Goal: Check status: Check status

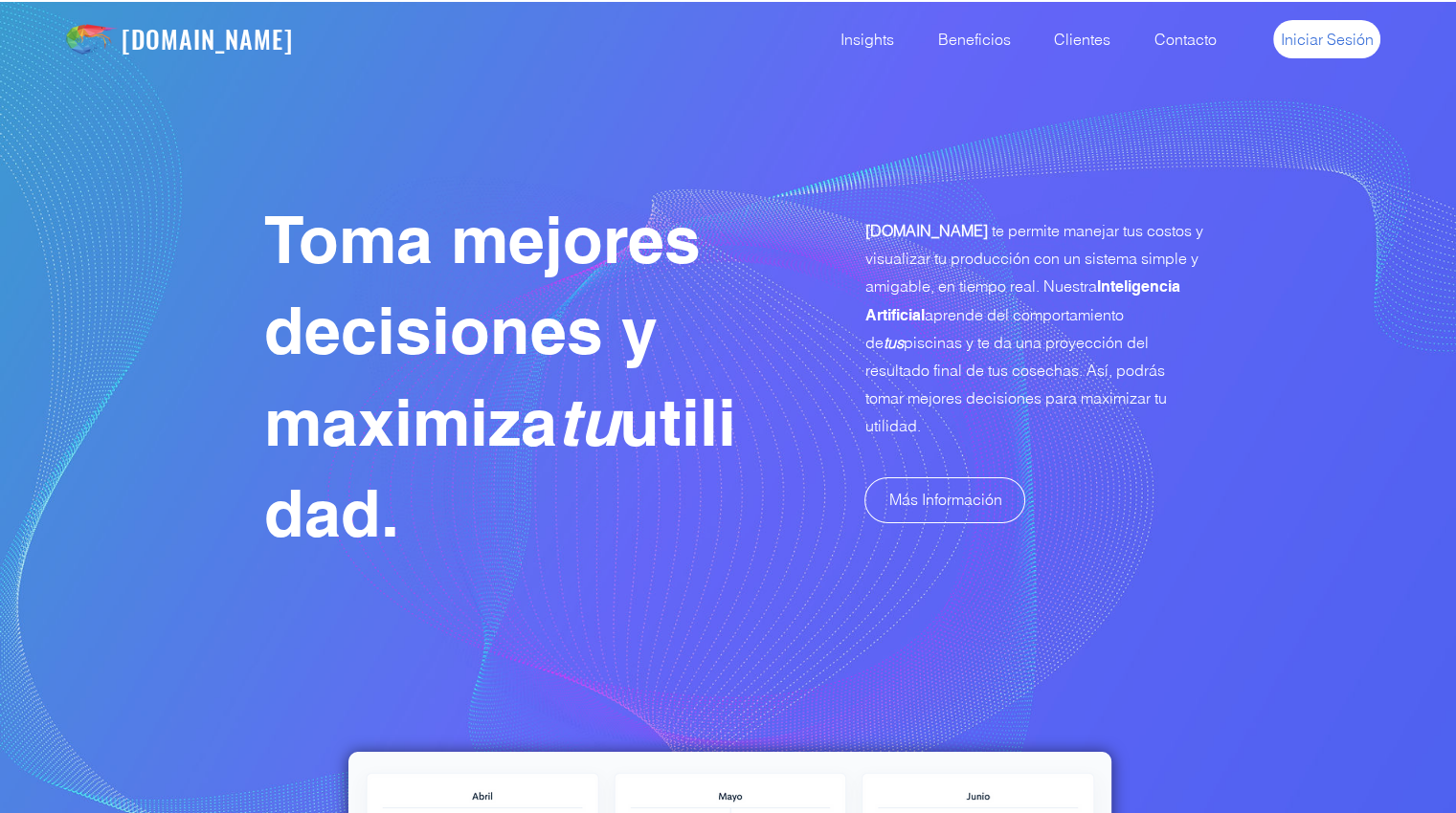
click at [1328, 31] on span "Iniciar Sesión" at bounding box center [1326, 39] width 93 height 21
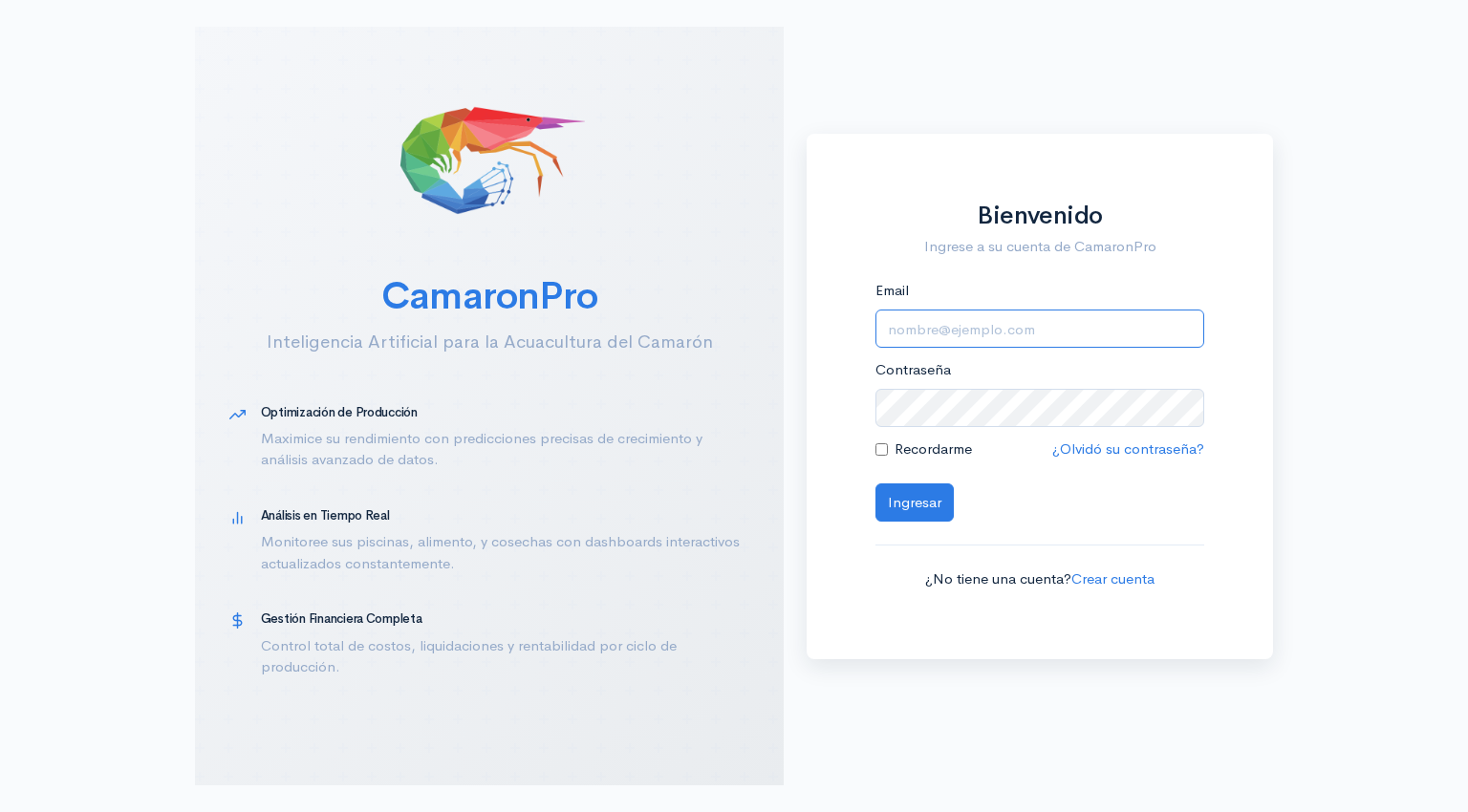
click at [920, 338] on input "Email" at bounding box center [1040, 329] width 329 height 39
type input "alfonsojalil@hotmail.com"
click at [896, 502] on button "Ingresar" at bounding box center [915, 504] width 78 height 39
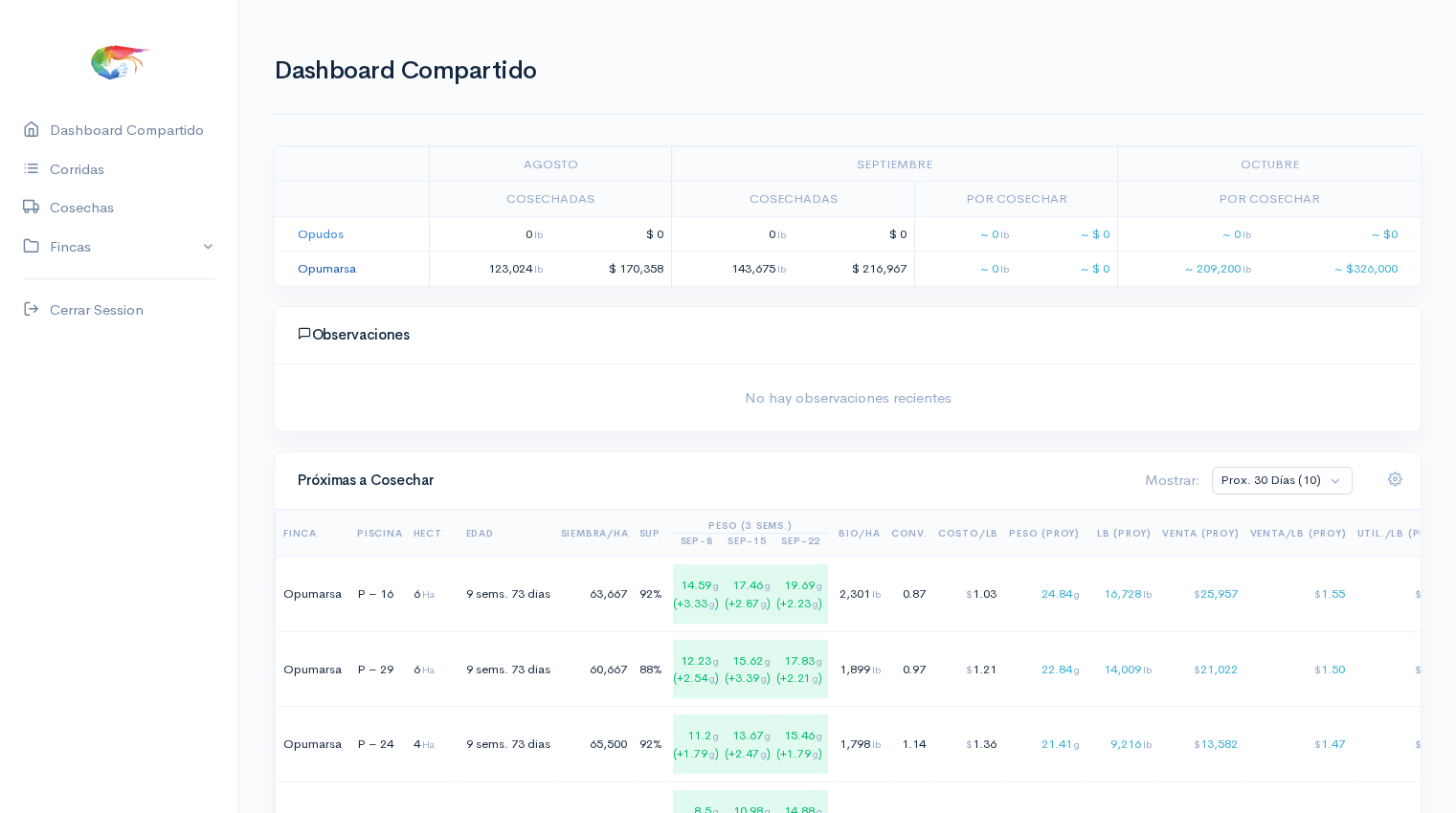
click at [322, 273] on link "Opumarsa" at bounding box center [327, 268] width 59 height 17
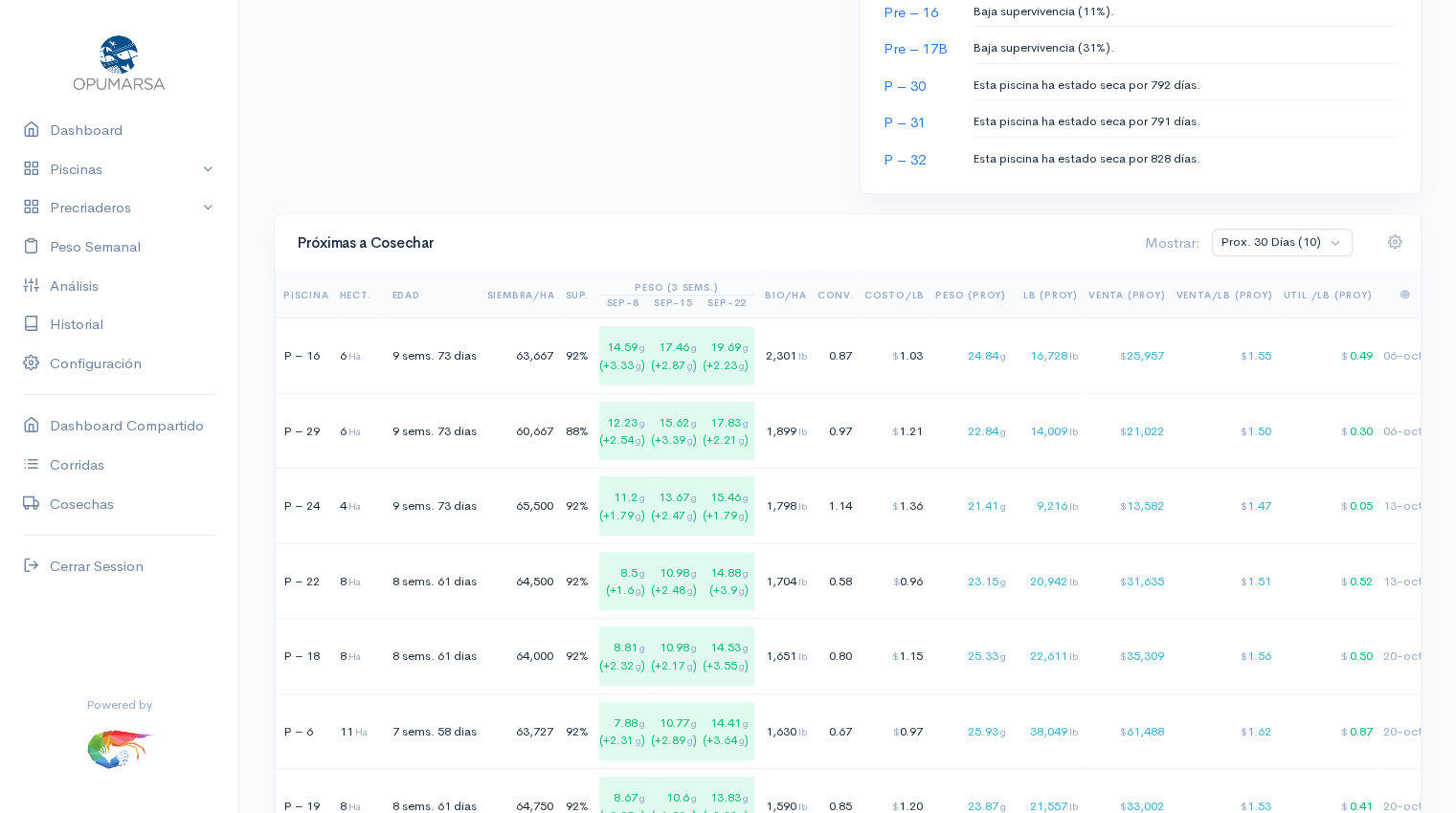
scroll to position [1138, 0]
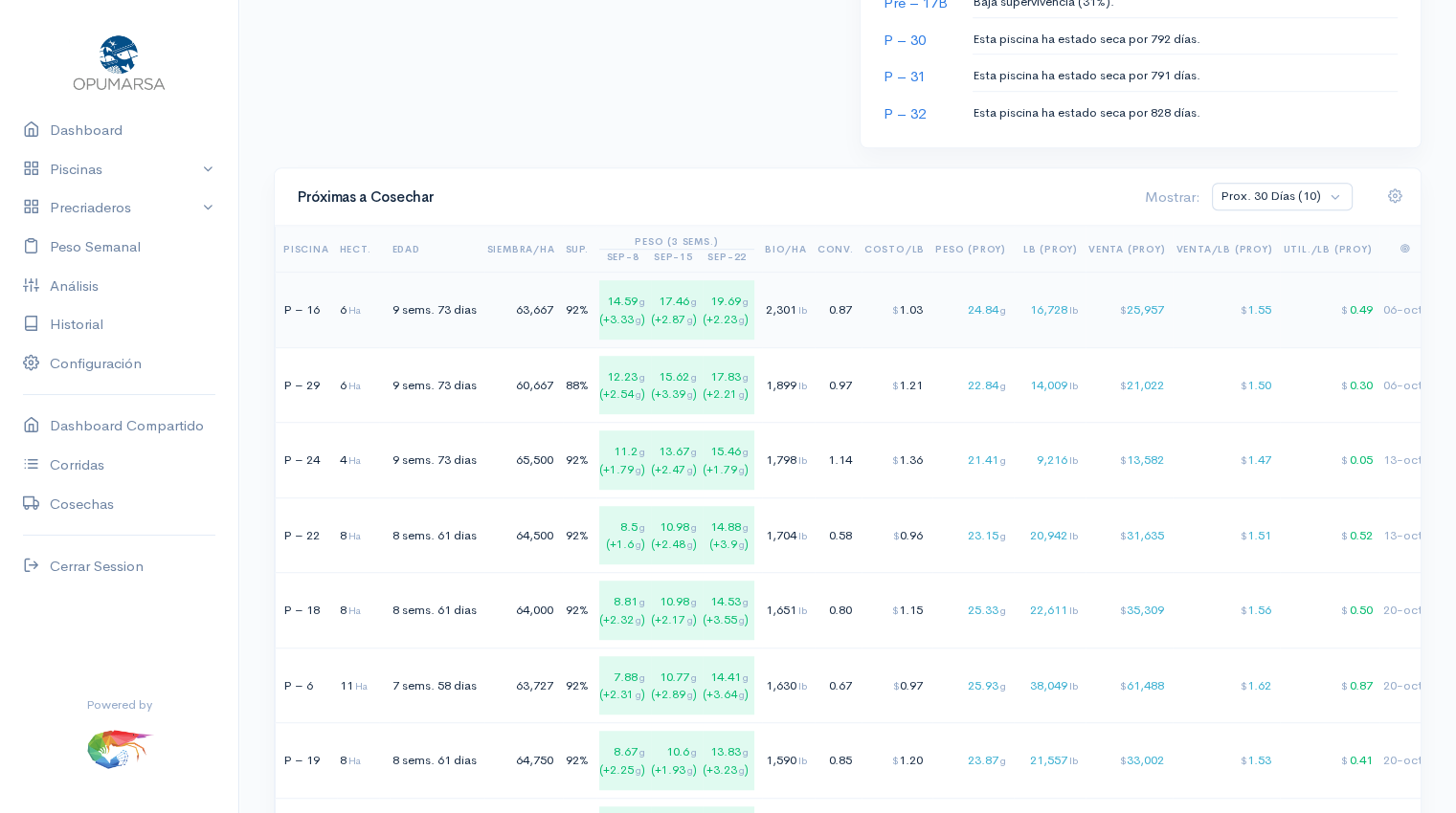
click at [861, 310] on td "0.87" at bounding box center [837, 310] width 47 height 75
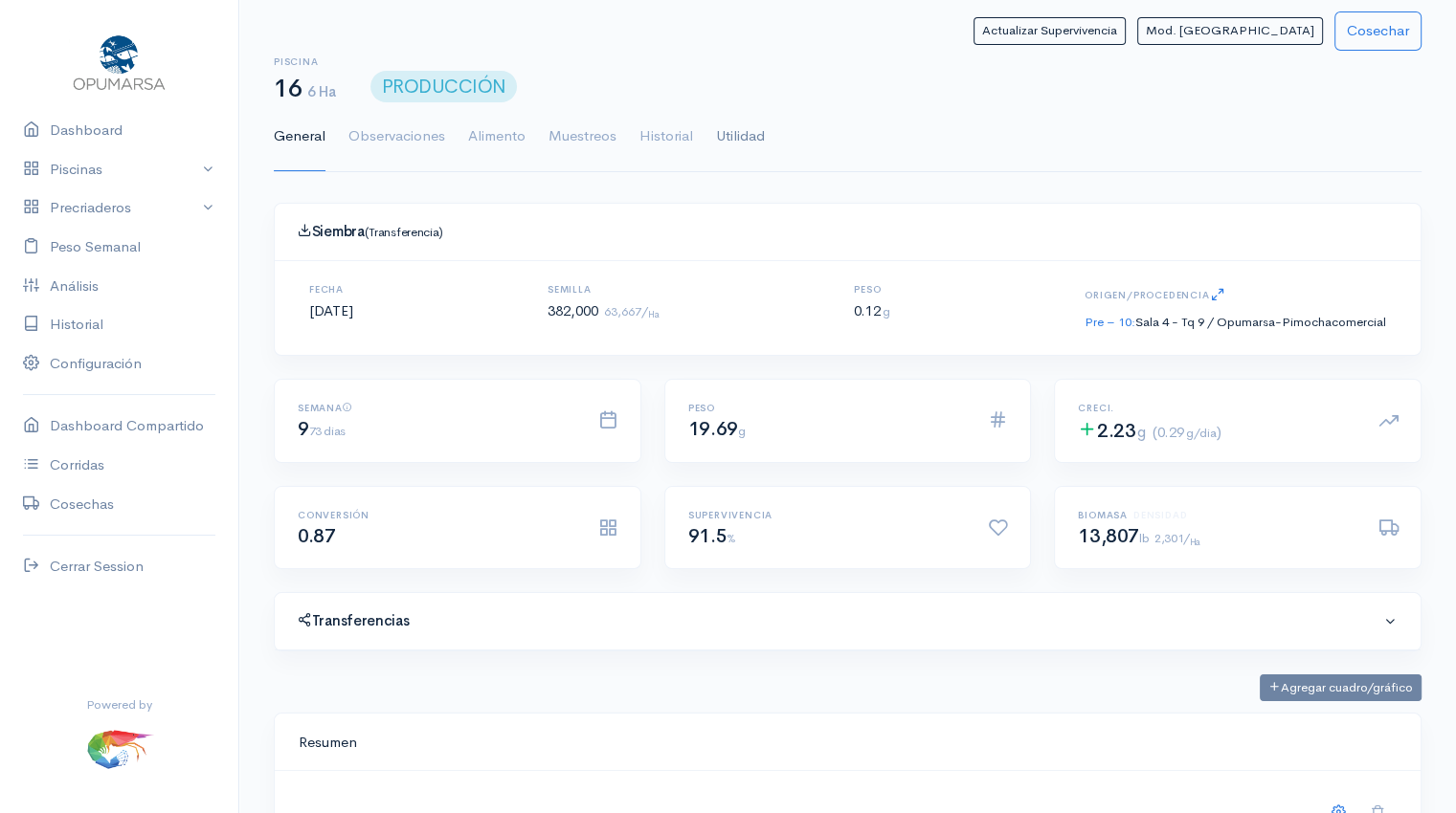
click at [737, 135] on link "Utilidad" at bounding box center [741, 137] width 49 height 69
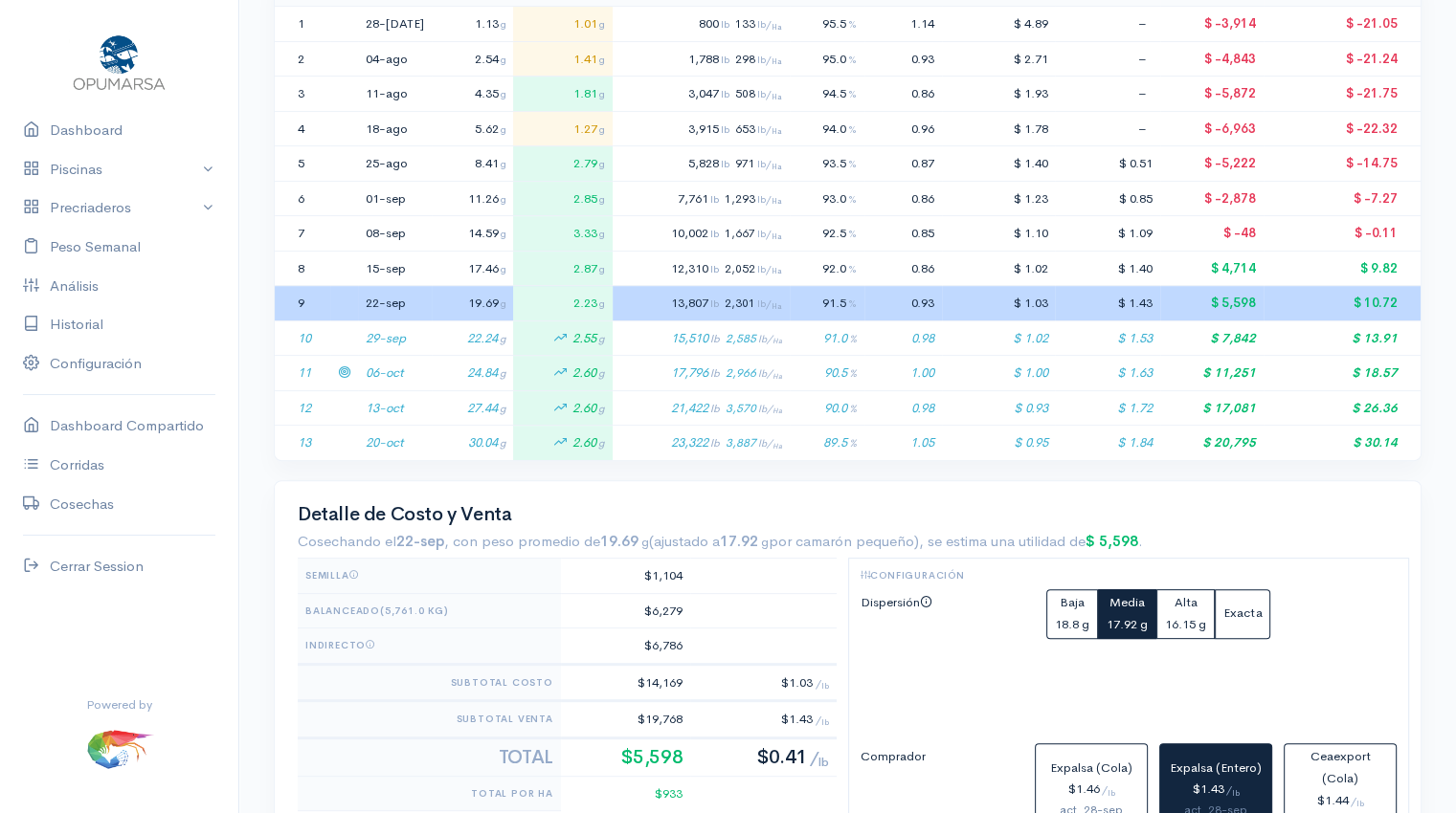
scroll to position [463, 0]
click at [348, 338] on icon at bounding box center [344, 336] width 13 height 13
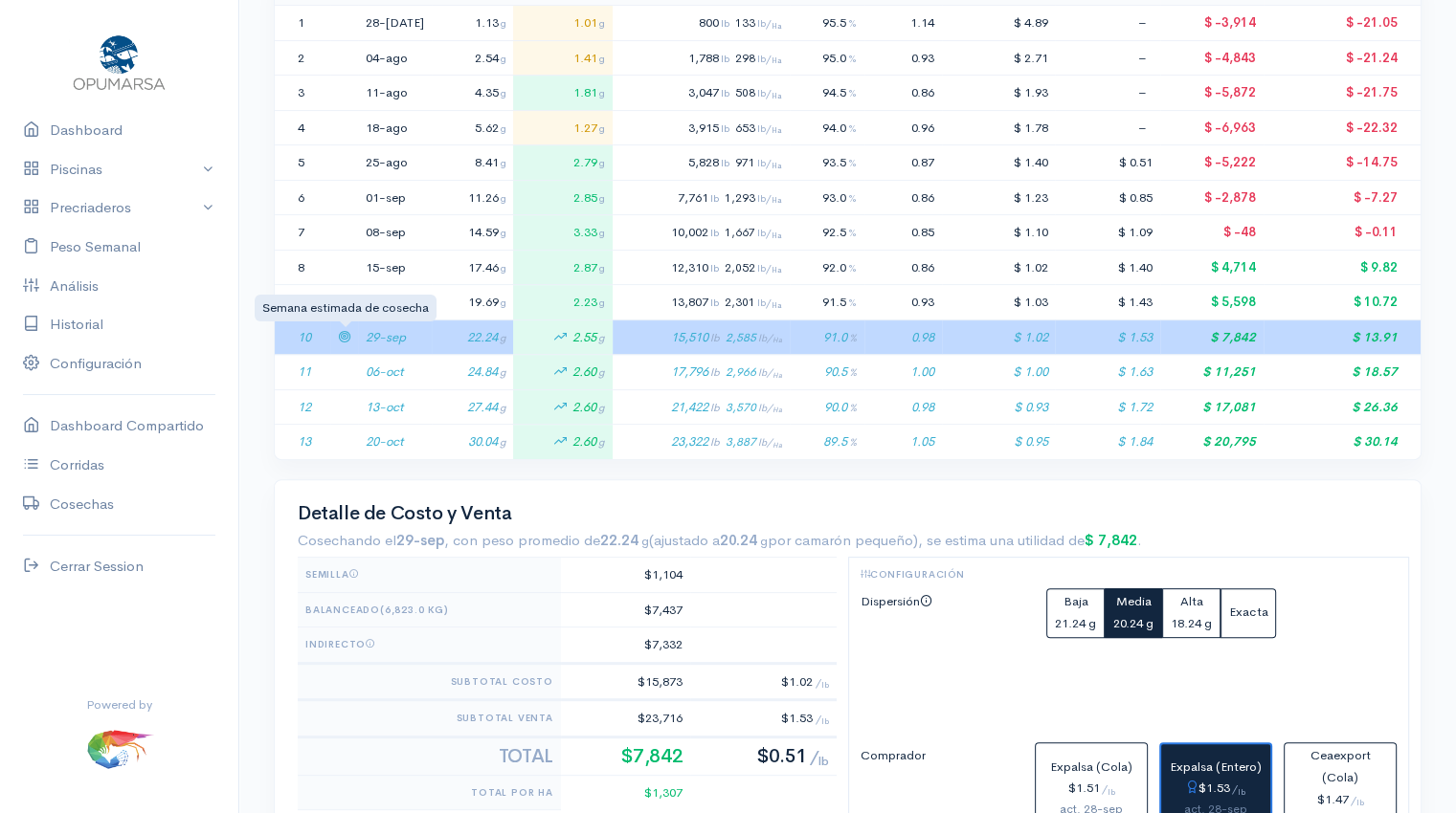
click at [348, 338] on icon at bounding box center [344, 336] width 13 height 13
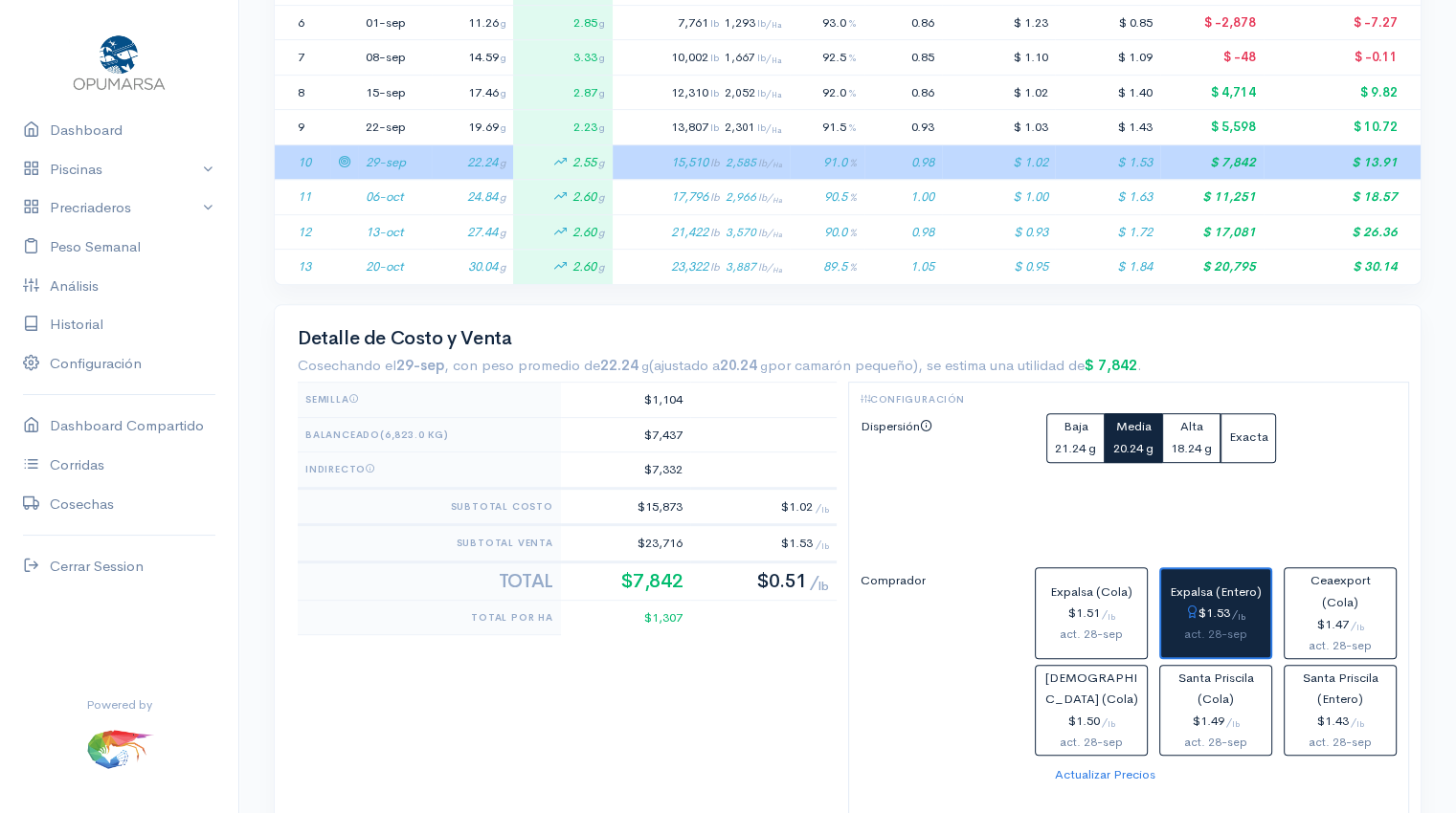
scroll to position [637, 0]
click at [105, 137] on link "Dashboard" at bounding box center [119, 131] width 238 height 39
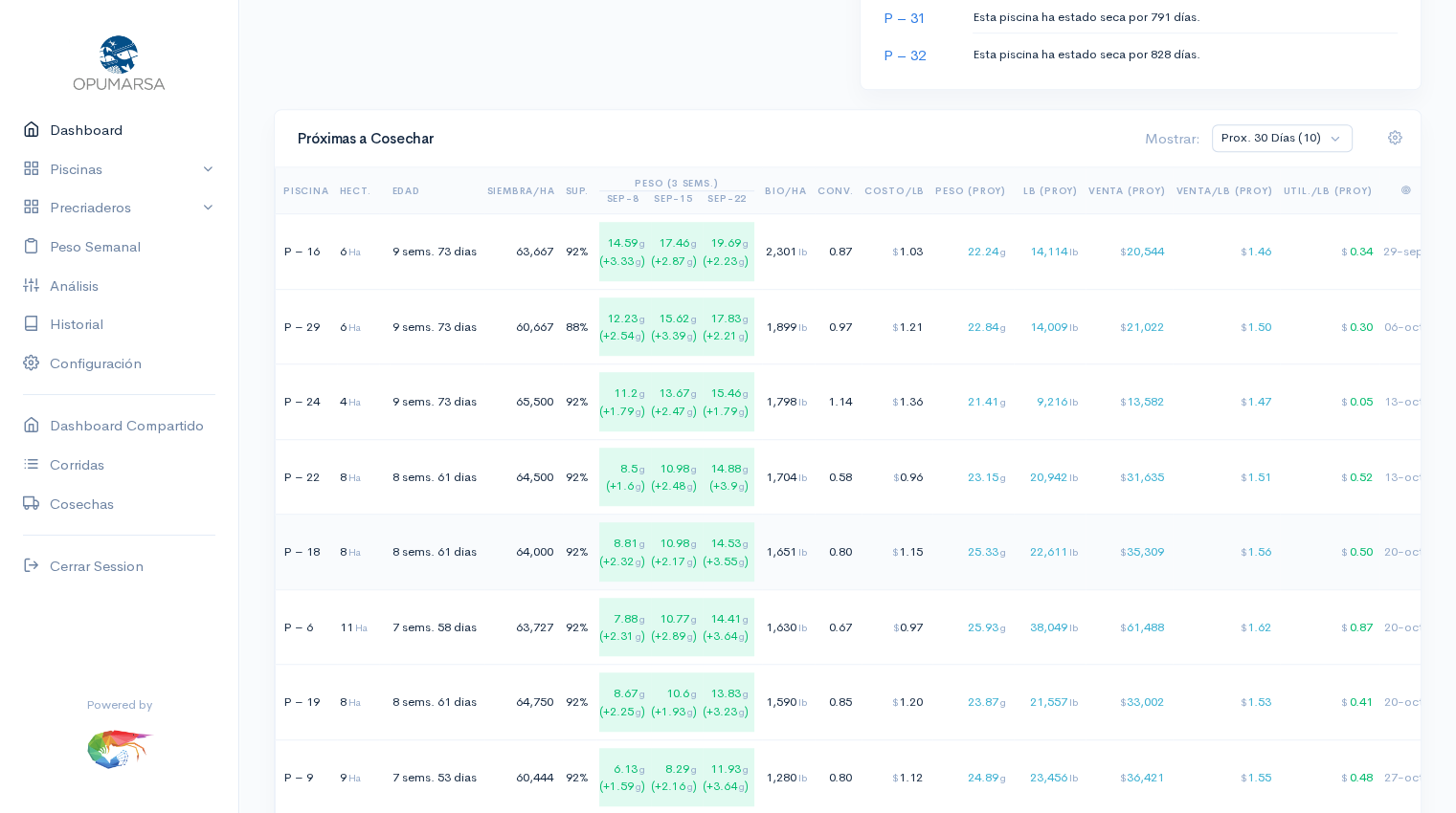
scroll to position [1192, 0]
